Goal: Task Accomplishment & Management: Manage account settings

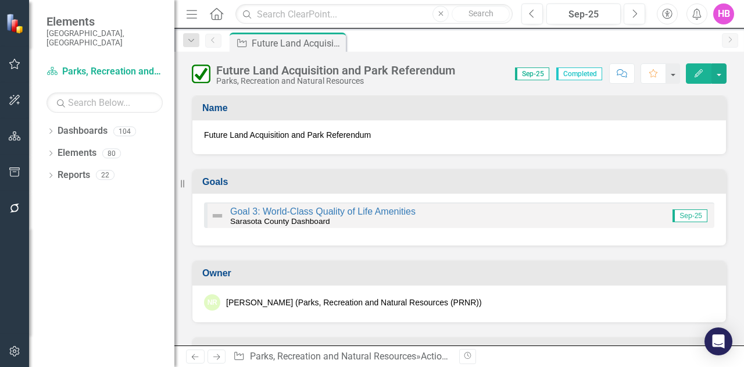
click at [696, 75] on icon "Edit" at bounding box center [698, 73] width 10 height 8
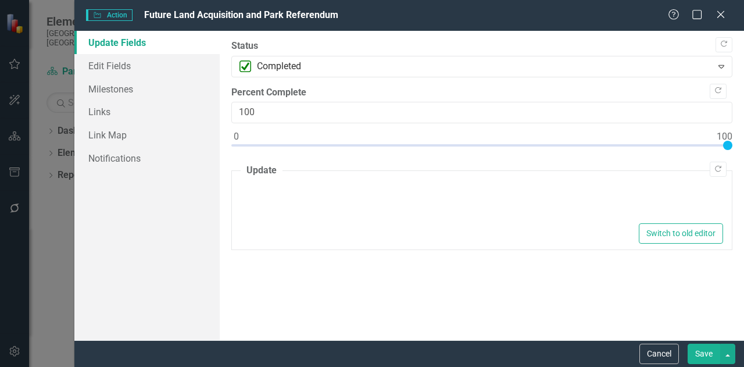
type textarea "<p>Staff continue to meet both internally and with Community Stakeholders on a …"
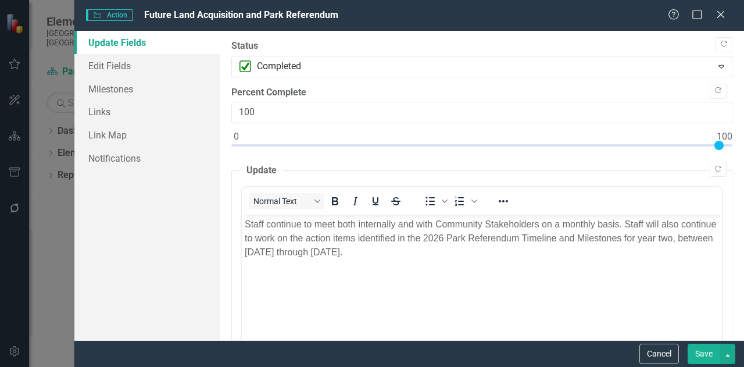
click at [449, 258] on p "Staff continue to meet both internally and with Community Stakeholders on a mon…" at bounding box center [482, 238] width 474 height 42
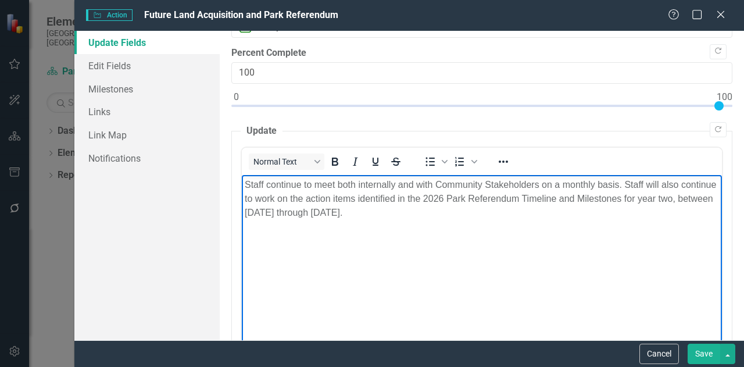
scroll to position [58, 0]
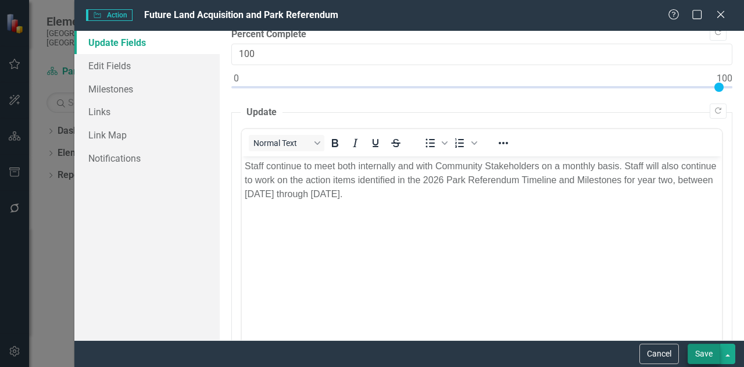
click at [698, 358] on button "Save" at bounding box center [704, 353] width 33 height 20
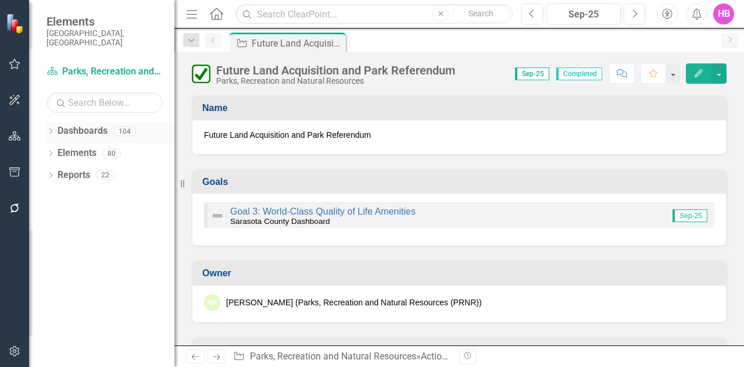
click at [51, 129] on icon "Dropdown" at bounding box center [50, 132] width 8 height 6
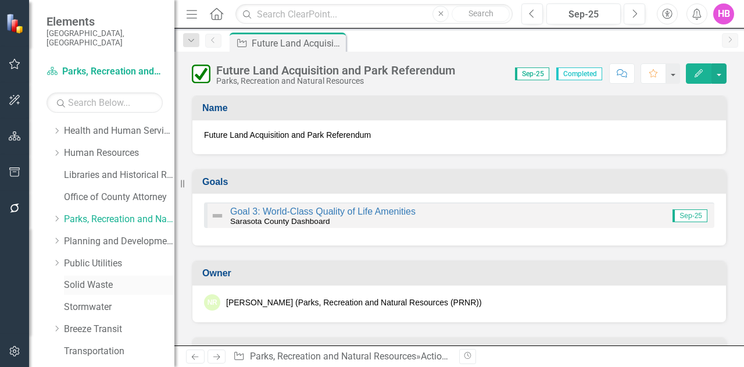
scroll to position [291, 0]
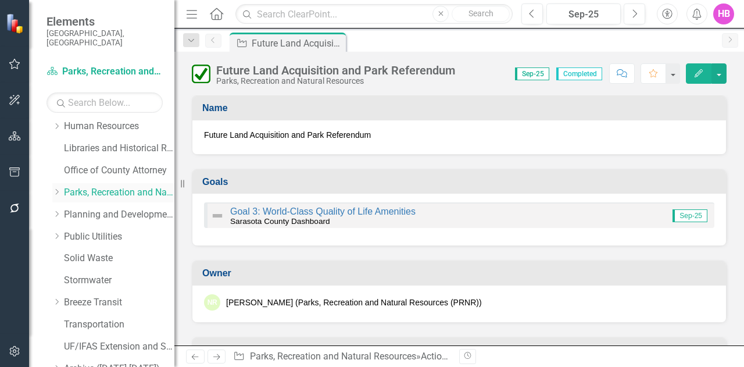
click at [84, 186] on link "Parks, Recreation and Natural Resources" at bounding box center [119, 192] width 110 height 13
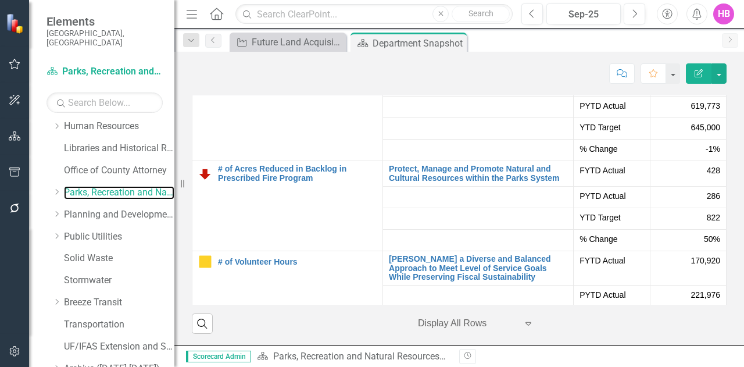
scroll to position [3300, 0]
click at [721, 18] on div "HB" at bounding box center [723, 13] width 21 height 21
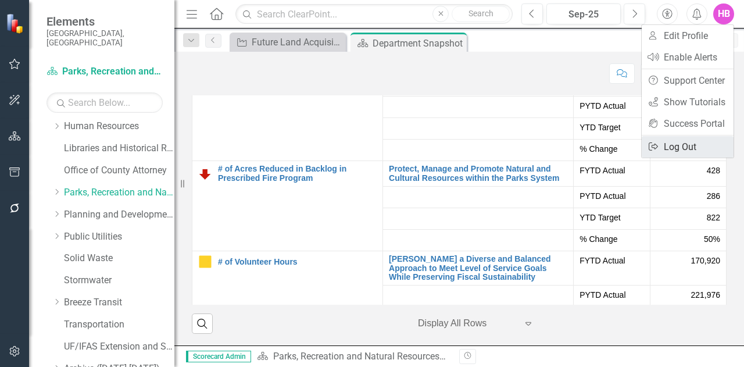
click at [676, 143] on link "Logout Log Out" at bounding box center [688, 147] width 92 height 22
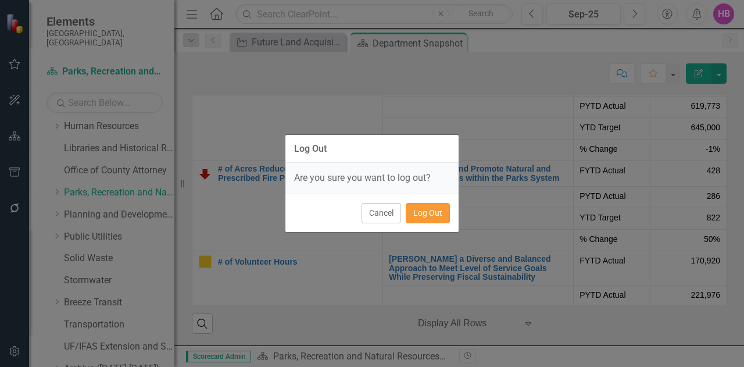
click at [421, 212] on button "Log Out" at bounding box center [428, 213] width 44 height 20
